Goal: Information Seeking & Learning: Learn about a topic

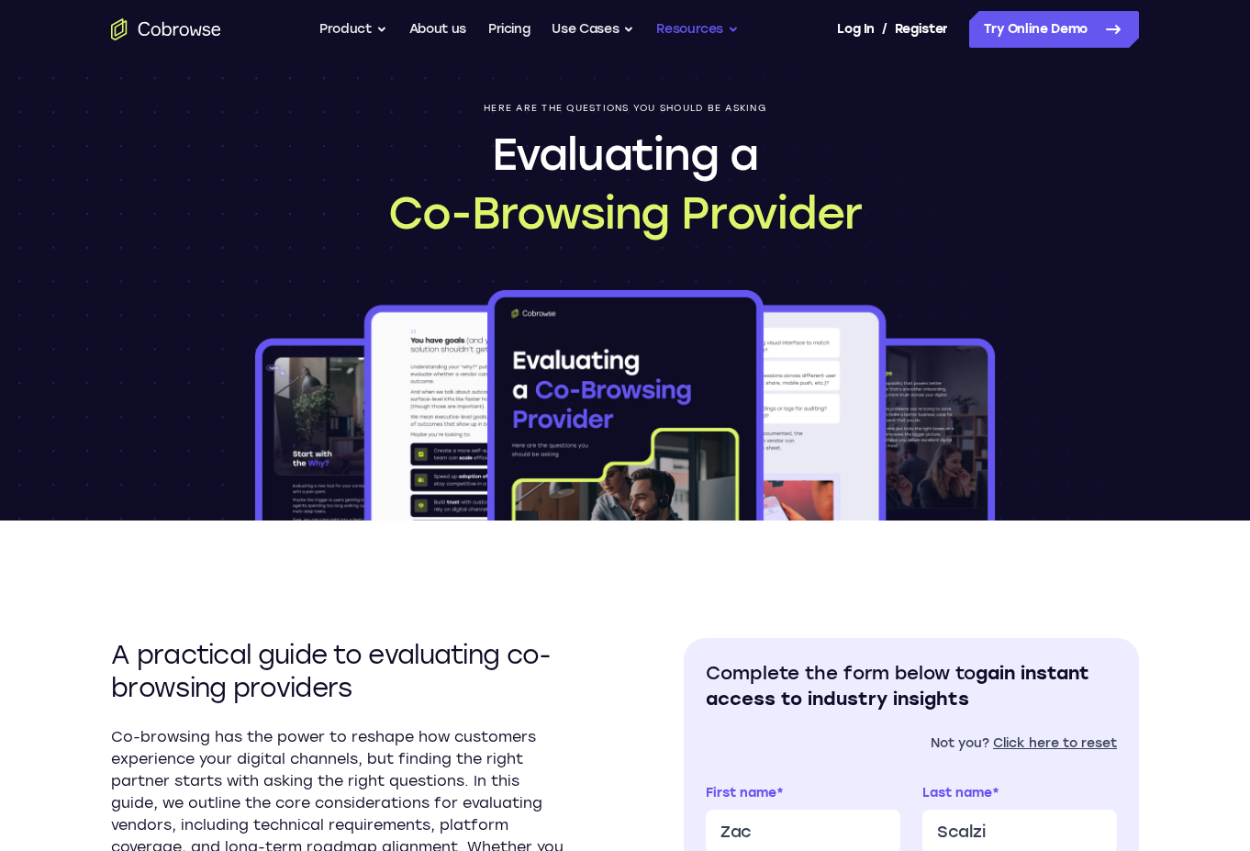
click at [698, 20] on button "Resources" at bounding box center [697, 29] width 83 height 37
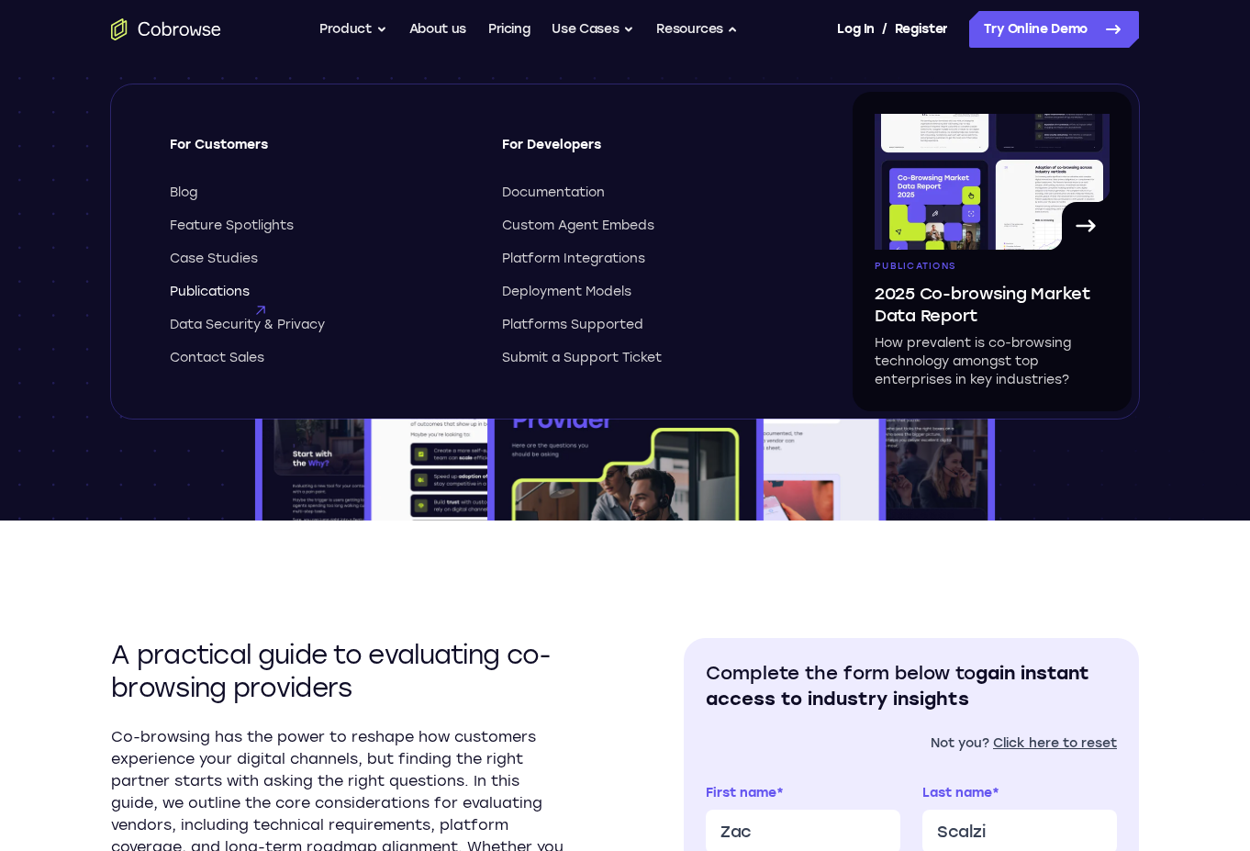
click at [232, 284] on span "Publications" at bounding box center [210, 292] width 80 height 18
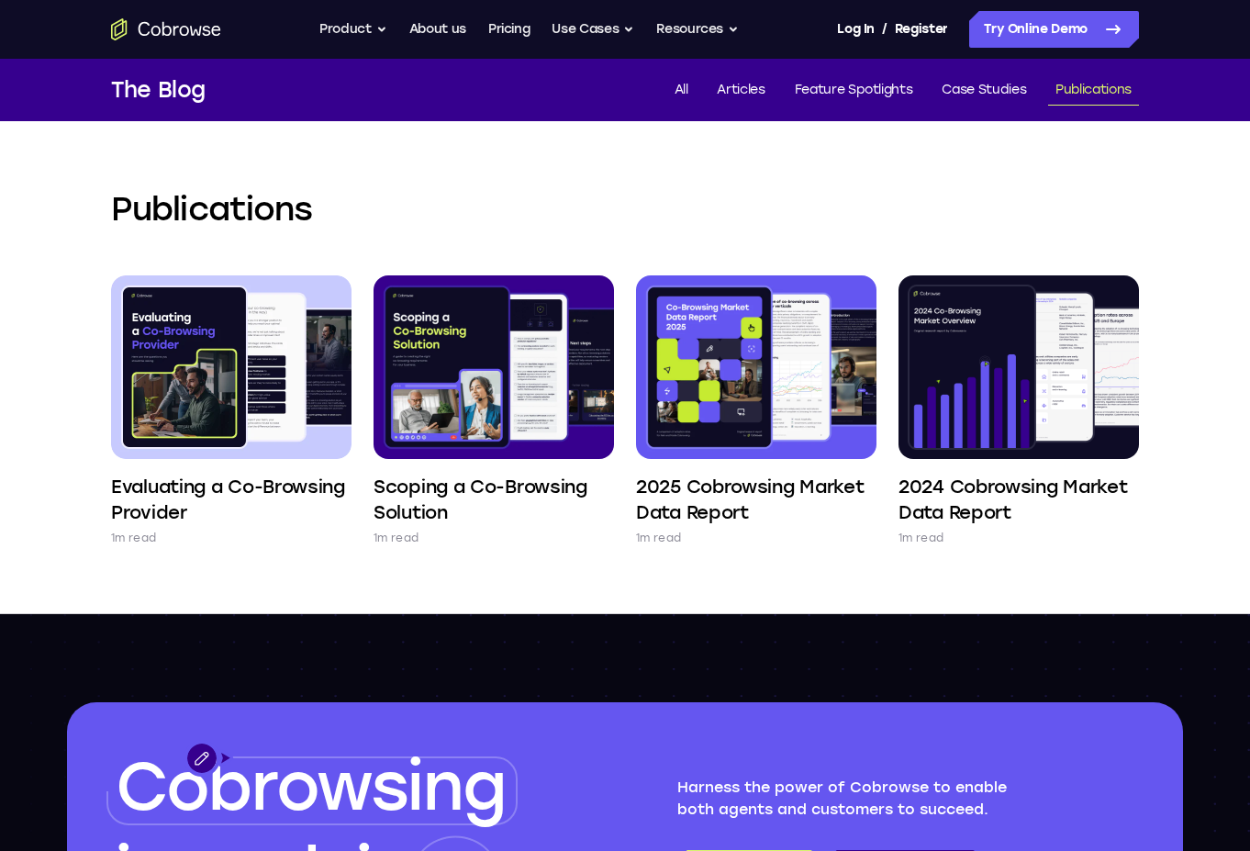
click at [525, 175] on div "Publications Evaluating a Co-Browsing Provider 1m read Scoping a Co-Browsing So…" at bounding box center [625, 367] width 1175 height 492
